Goal: Task Accomplishment & Management: Complete application form

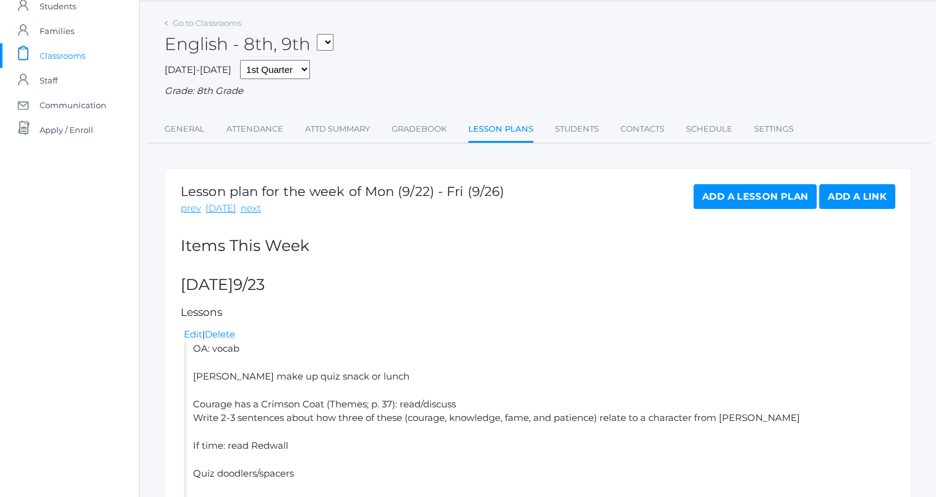
scroll to position [37, 0]
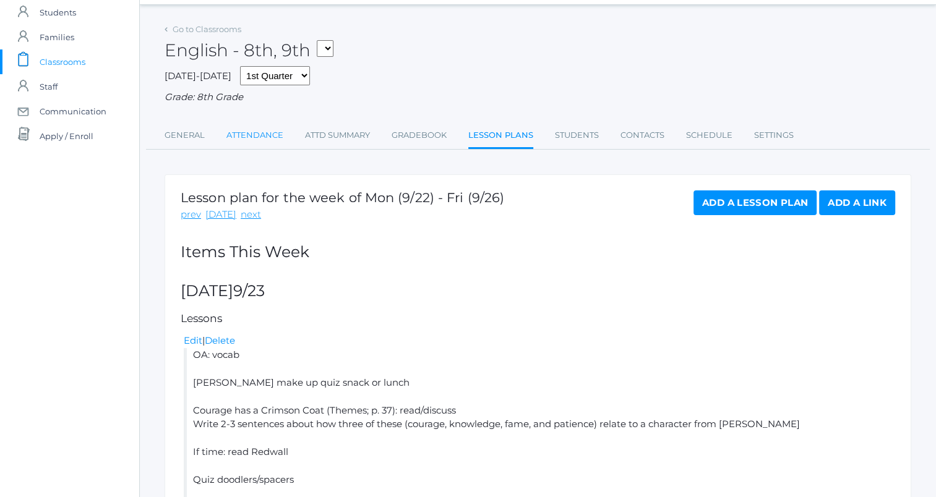
click at [262, 140] on link "Attendance" at bounding box center [254, 135] width 57 height 25
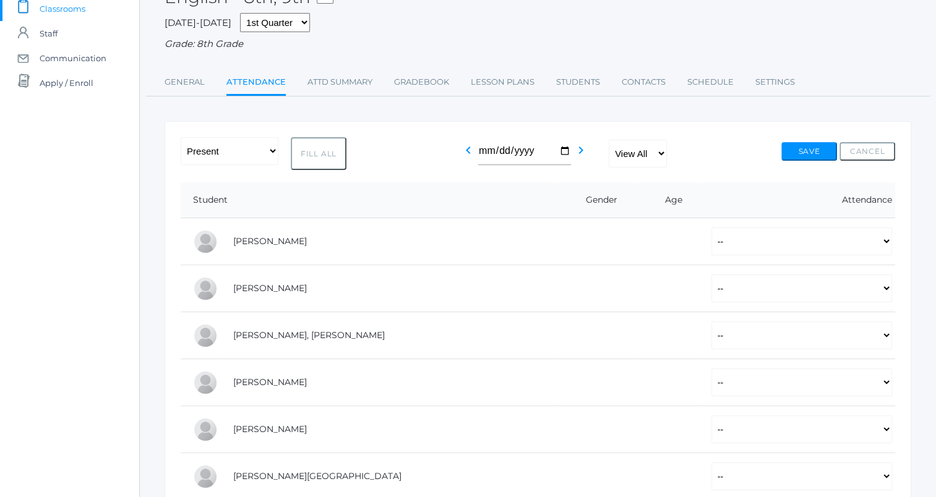
scroll to position [91, 0]
click at [324, 157] on button "Fill All" at bounding box center [319, 153] width 56 height 33
select select "P"
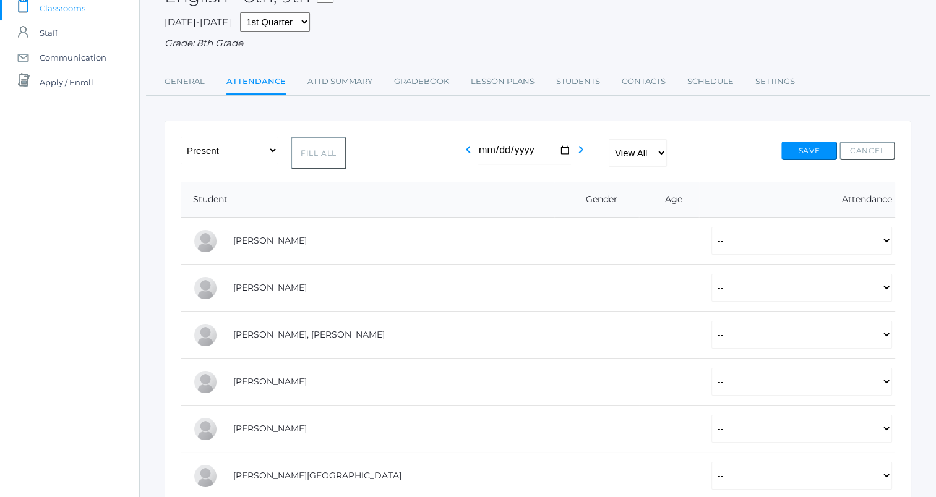
select select "P"
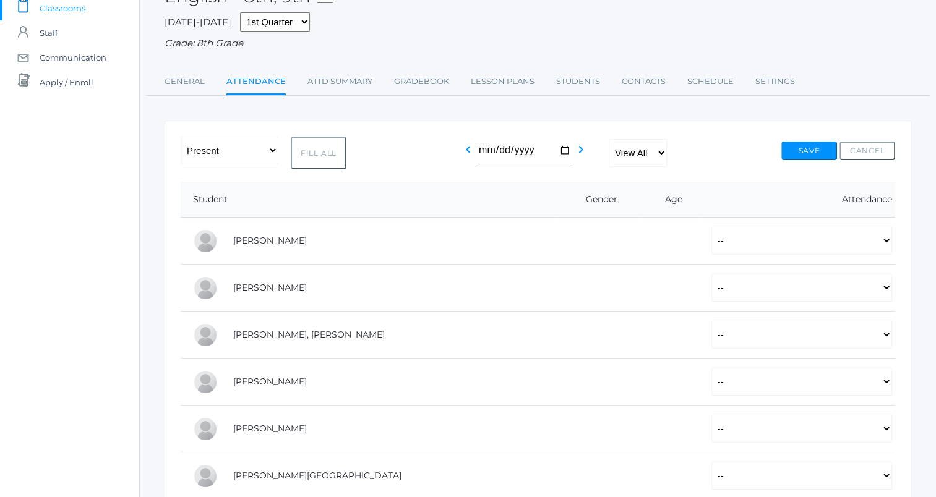
select select "P"
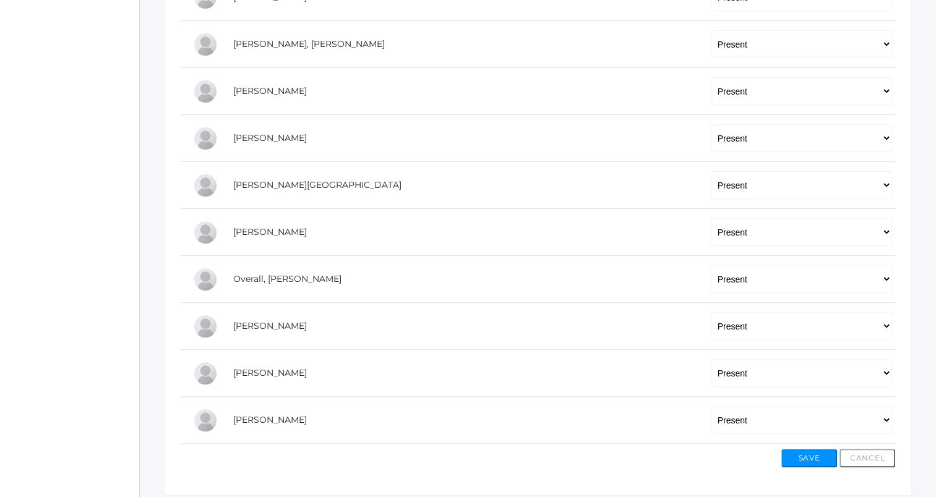
scroll to position [384, 0]
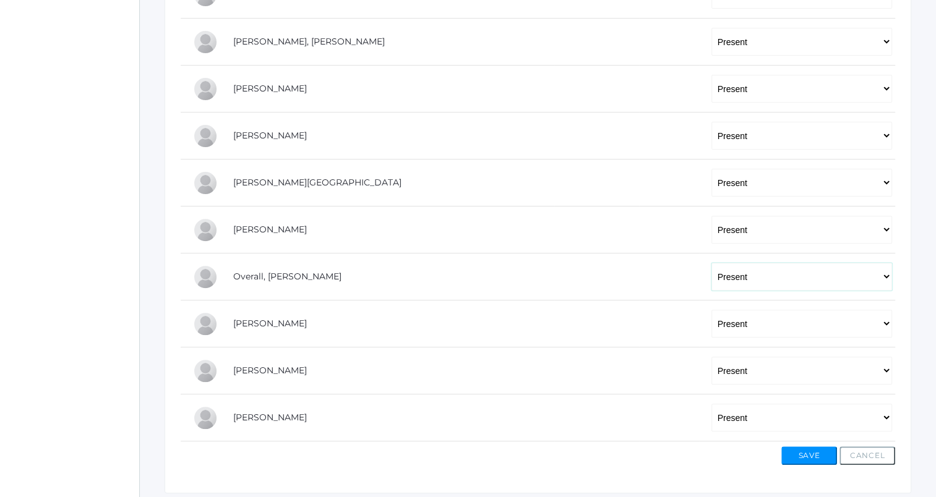
click at [843, 280] on select "-- Present Tardy Excused Tardy Unexcused Absent Excused Absent Unexcused" at bounding box center [801, 277] width 181 height 28
select select "AE"
click at [711, 263] on select "-- Present Tardy Excused Tardy Unexcused Absent Excused Absent Unexcused" at bounding box center [801, 277] width 181 height 28
click at [802, 450] on button "Save" at bounding box center [809, 456] width 56 height 19
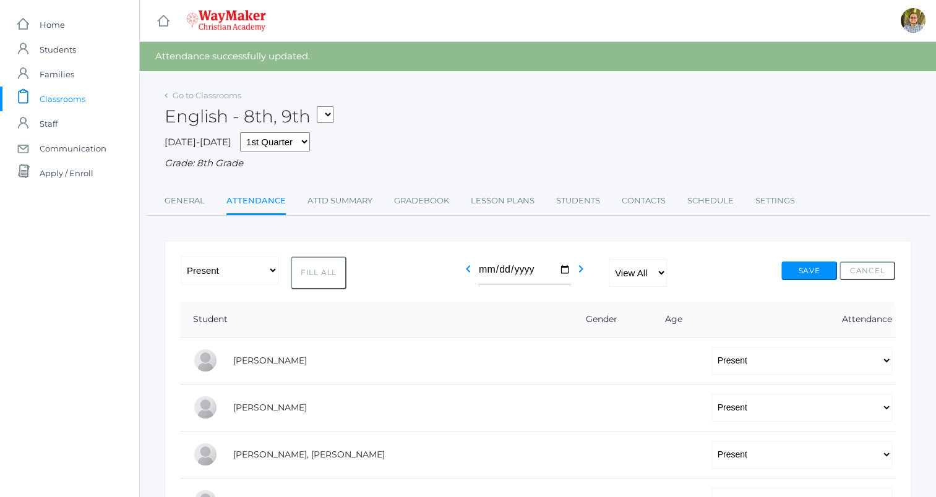
click at [66, 95] on span "Classrooms" at bounding box center [63, 99] width 46 height 25
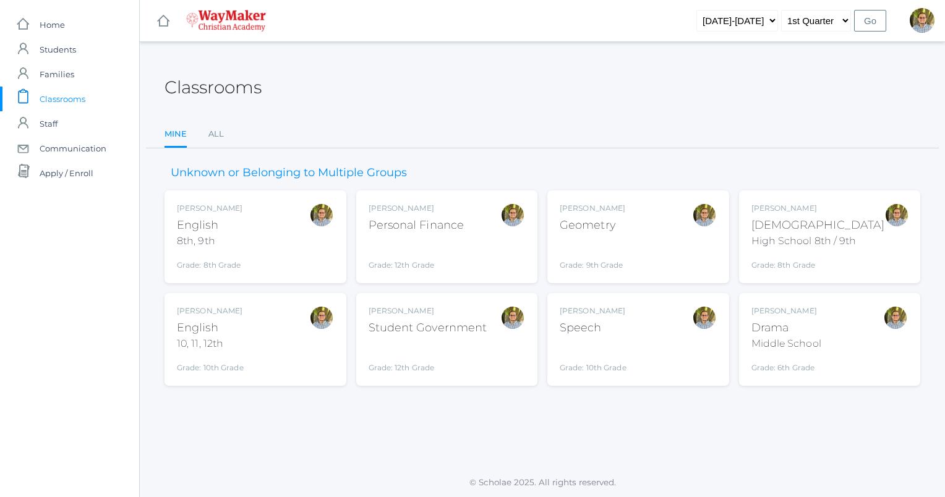
click at [74, 93] on span "Classrooms" at bounding box center [63, 99] width 46 height 25
drag, startPoint x: 491, startPoint y: 90, endPoint x: 502, endPoint y: 100, distance: 14.9
click at [502, 100] on div "Classrooms" at bounding box center [543, 81] width 756 height 46
click at [505, 99] on div "Classrooms" at bounding box center [543, 81] width 756 height 46
drag, startPoint x: 300, startPoint y: 87, endPoint x: 322, endPoint y: 301, distance: 215.8
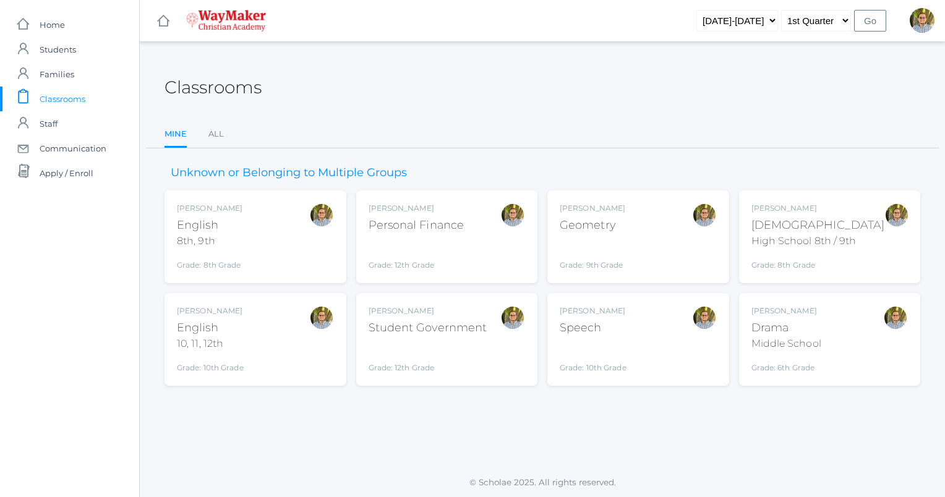
click at [322, 301] on div "Classrooms Mine All Mine All Unknown or Belonging to Multiple Groups [PERSON_NA…" at bounding box center [543, 222] width 756 height 328
click at [517, 98] on div "Classrooms" at bounding box center [543, 81] width 756 height 46
drag, startPoint x: 489, startPoint y: 89, endPoint x: 522, endPoint y: 82, distance: 33.5
click at [522, 82] on div "Classrooms" at bounding box center [543, 81] width 756 height 46
click at [463, 90] on div "Classrooms" at bounding box center [543, 81] width 756 height 46
